Goal: Task Accomplishment & Management: Manage account settings

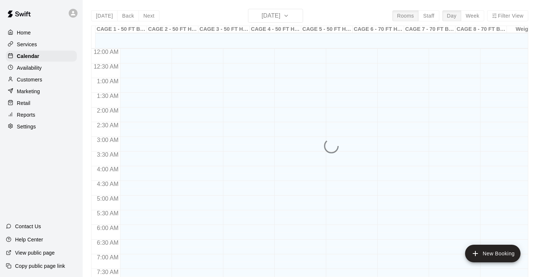
click at [101, 14] on div "[DATE] Back [DATE][DATE] Rooms Staff Day Week Filter View CAGE 1 - 50 FT BASEBA…" at bounding box center [309, 147] width 437 height 277
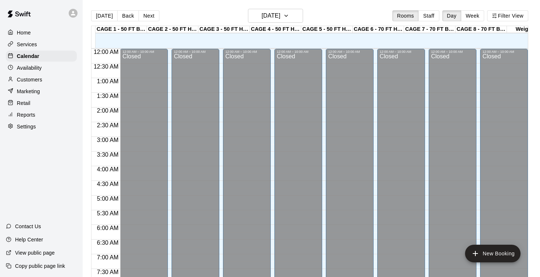
click at [183, 14] on div "Today Back Next Tuesday Aug 12 Rooms Staff Day Week Filter View" at bounding box center [309, 17] width 437 height 17
click at [104, 14] on button "[DATE]" at bounding box center [104, 15] width 26 height 11
click at [180, 13] on div "Today Back Next Tuesday Aug 12 Rooms Staff Day Week Filter View" at bounding box center [309, 17] width 437 height 17
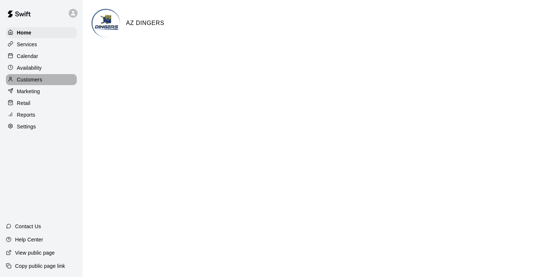
click at [29, 80] on p "Customers" at bounding box center [29, 79] width 25 height 7
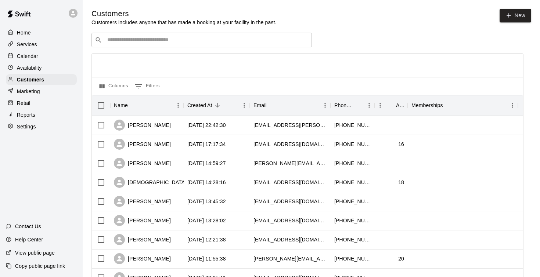
click at [122, 39] on input "Search customers by name or email" at bounding box center [206, 39] width 203 height 7
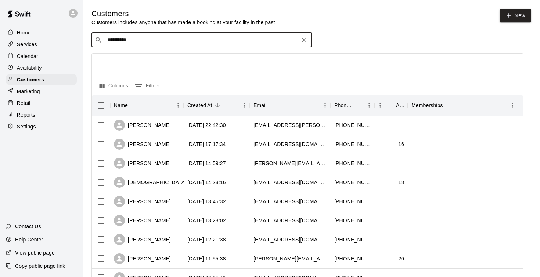
type input "**********"
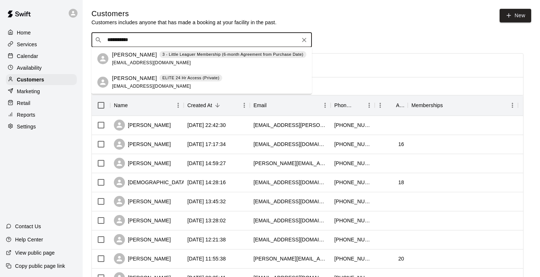
click at [130, 80] on p "[PERSON_NAME]" at bounding box center [134, 79] width 45 height 8
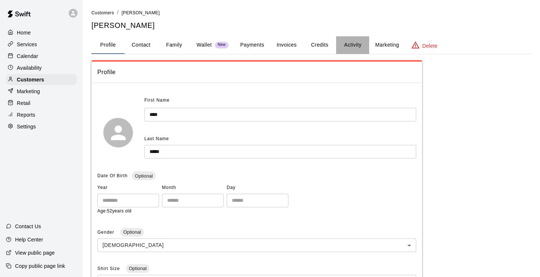
click at [353, 43] on button "Activity" at bounding box center [352, 45] width 33 height 18
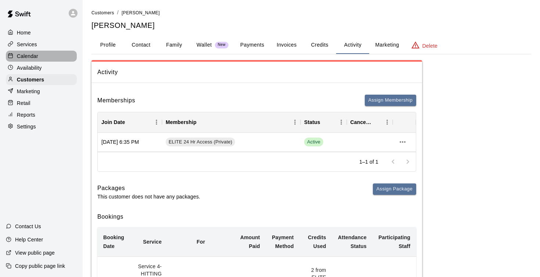
click at [26, 57] on p "Calendar" at bounding box center [27, 56] width 21 height 7
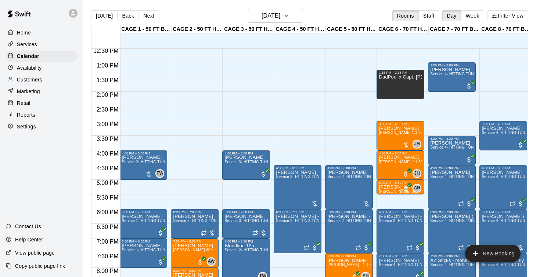
scroll to position [368, 1]
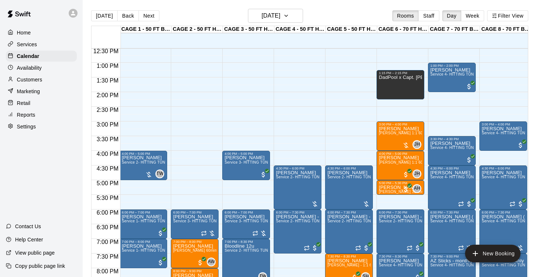
click at [41, 80] on p "Customers" at bounding box center [29, 79] width 25 height 7
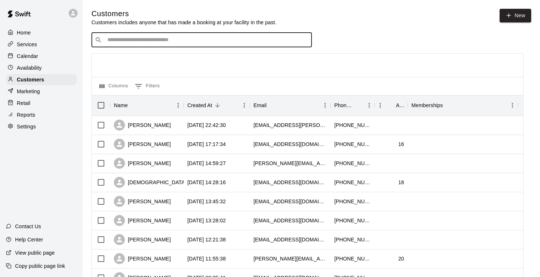
click at [198, 39] on input "Search customers by name or email" at bounding box center [206, 39] width 203 height 7
type input "**********"
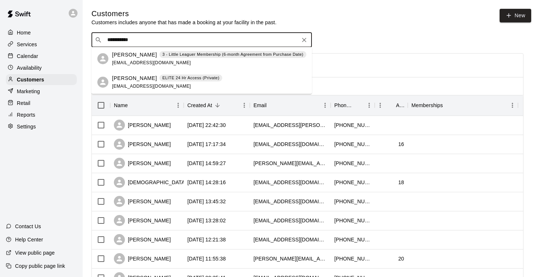
click at [140, 78] on p "[PERSON_NAME]" at bounding box center [134, 79] width 45 height 8
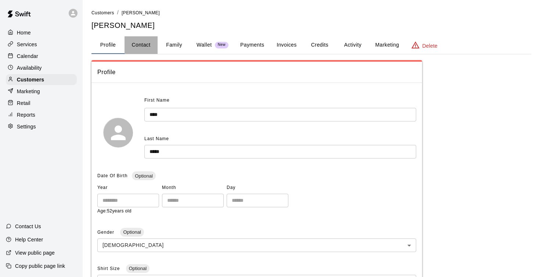
click at [147, 46] on button "Contact" at bounding box center [141, 45] width 33 height 18
select select "**"
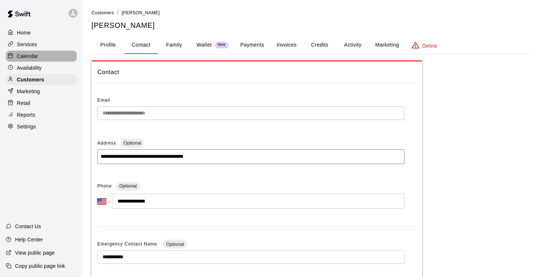
click at [25, 55] on p "Calendar" at bounding box center [27, 56] width 21 height 7
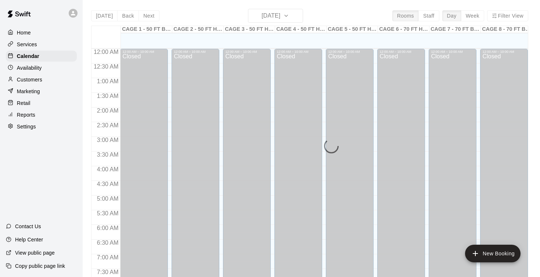
scroll to position [342, 0]
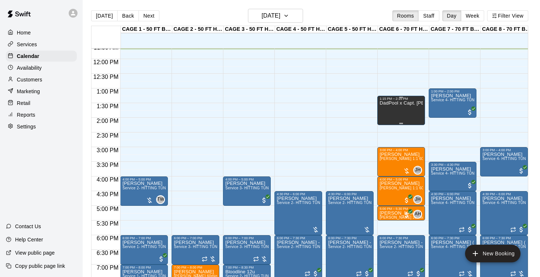
click at [405, 112] on div "DadPool x Capt. [PERSON_NAME] Content" at bounding box center [400, 239] width 43 height 277
click at [386, 127] on icon "delete" at bounding box center [387, 126] width 5 height 7
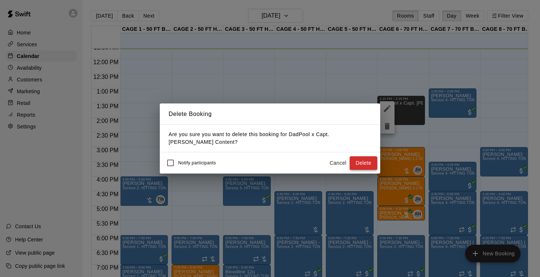
click at [368, 158] on button "Delete" at bounding box center [364, 163] width 28 height 14
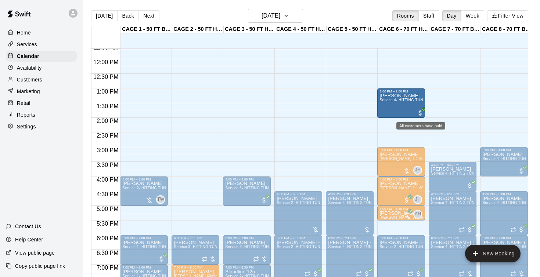
drag, startPoint x: 450, startPoint y: 108, endPoint x: 423, endPoint y: 112, distance: 27.2
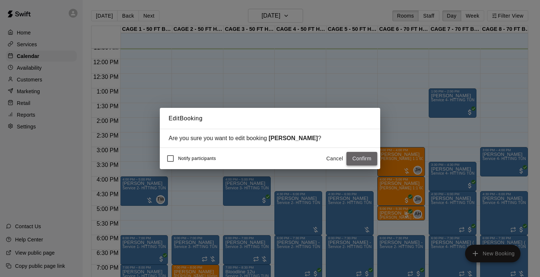
click at [364, 157] on button "Confirm" at bounding box center [361, 159] width 31 height 14
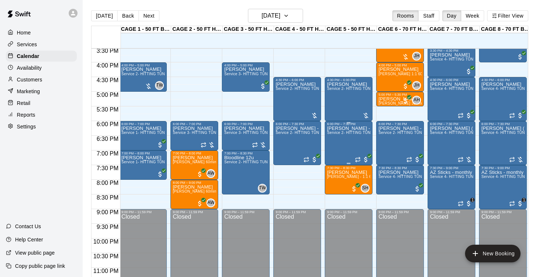
scroll to position [457, 0]
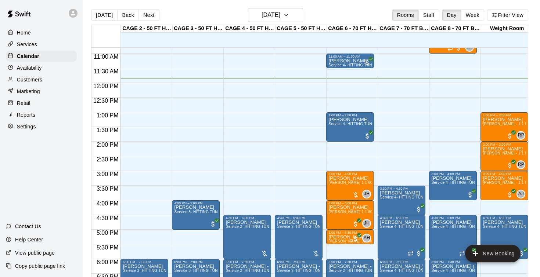
scroll to position [317, 51]
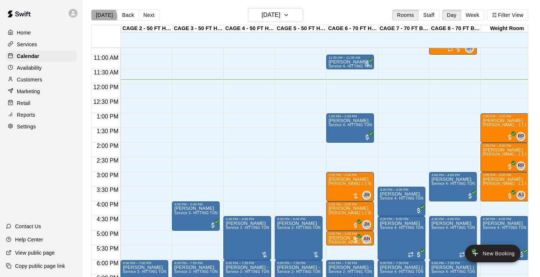
click at [103, 17] on button "[DATE]" at bounding box center [104, 15] width 26 height 11
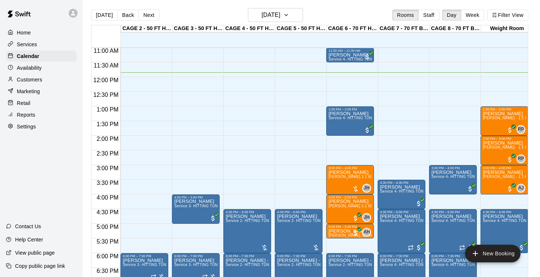
scroll to position [0, 51]
